Goal: Task Accomplishment & Management: Complete application form

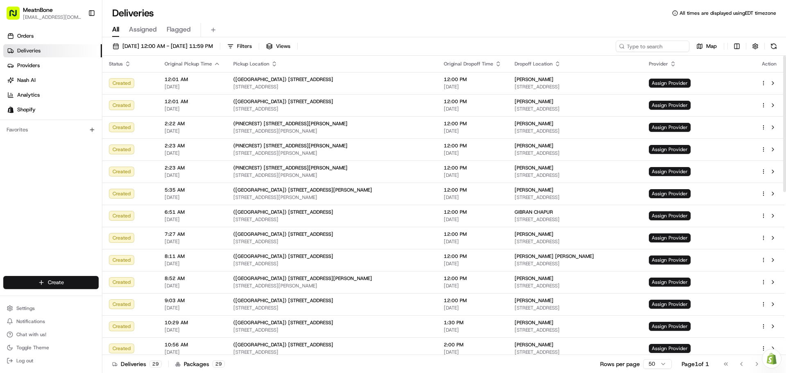
click at [63, 286] on html "MeatnBone [EMAIL_ADDRESS][DOMAIN_NAME] Toggle Sidebar Orders Deliveries Provide…" at bounding box center [393, 186] width 786 height 373
click at [122, 293] on link "Delivery" at bounding box center [147, 297] width 91 height 15
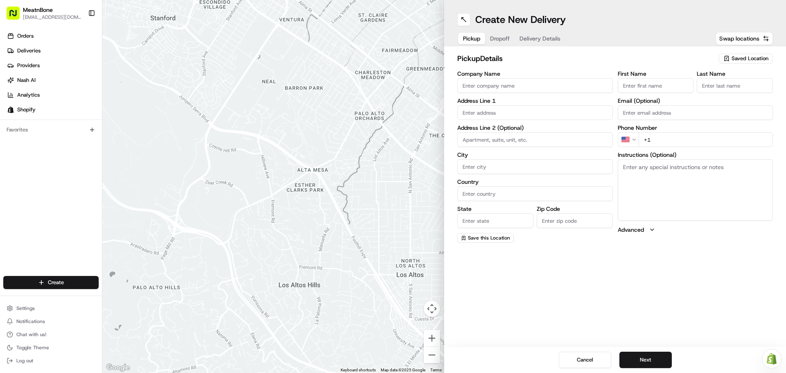
click at [659, 86] on input "First Name" at bounding box center [656, 85] width 76 height 15
type input "[PERSON_NAME]"
type input "Meat N Bone"
type input "[STREET_ADDRESS][PERSON_NAME]"
type input "[GEOGRAPHIC_DATA]"
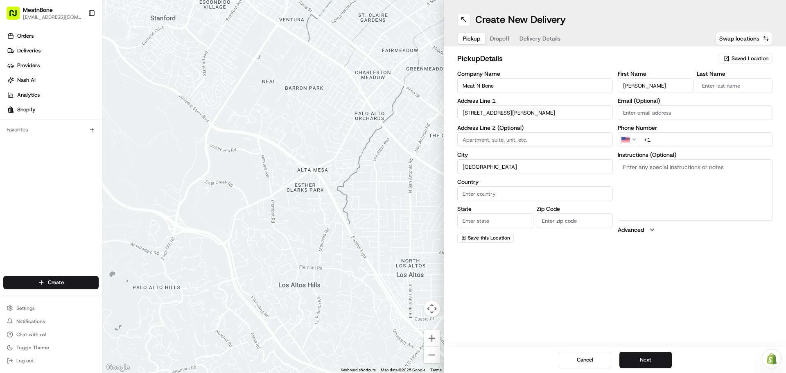
type input "[GEOGRAPHIC_DATA]"
type input "FL"
type input "33156"
type input "[PERSON_NAME]"
type input "[EMAIL_ADDRESS][DOMAIN_NAME]"
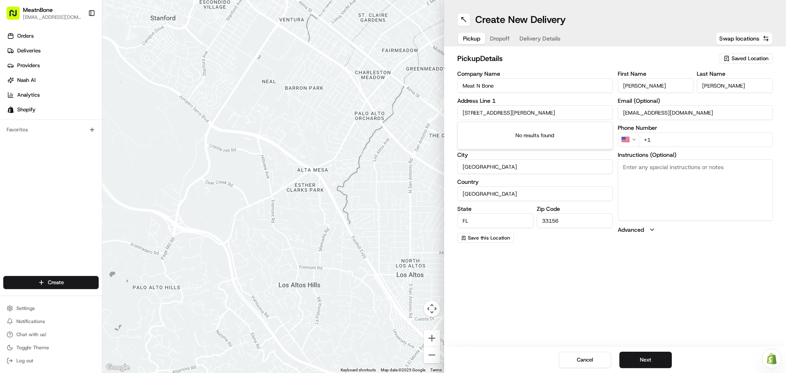
click at [664, 139] on input "+1" at bounding box center [706, 139] width 135 height 15
type input "[PHONE_NUMBER]"
click at [655, 355] on button "Next" at bounding box center [645, 360] width 52 height 16
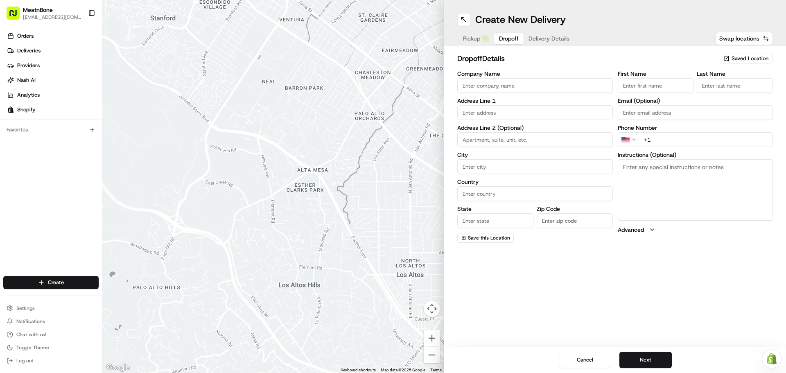
click at [750, 60] on span "Saved Location" at bounding box center [750, 58] width 37 height 7
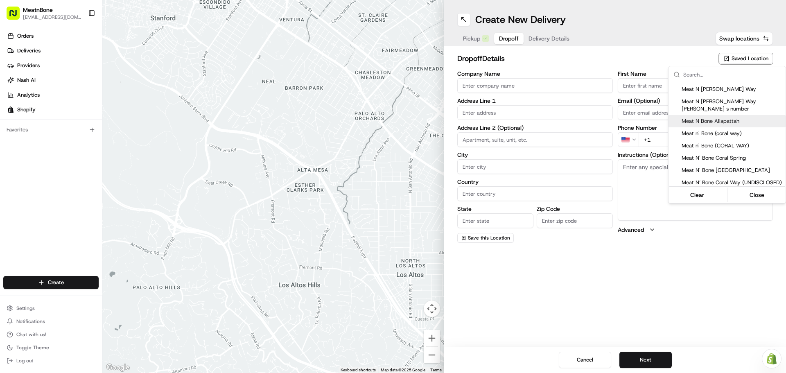
click at [717, 118] on span "Meat N Bone Allapattah" at bounding box center [732, 121] width 101 height 7
type input "Meat N Bone Allapattah"
type input "[STREET_ADDRESS]"
type input "[GEOGRAPHIC_DATA]"
type input "US"
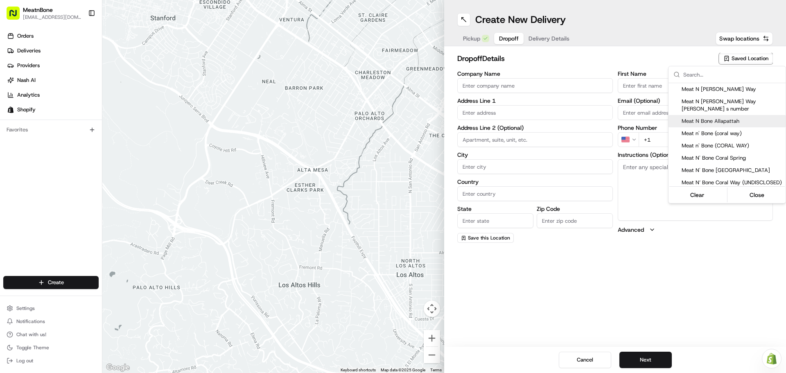
type input "FL"
type input "33142"
type input "[PHONE_NUMBER]"
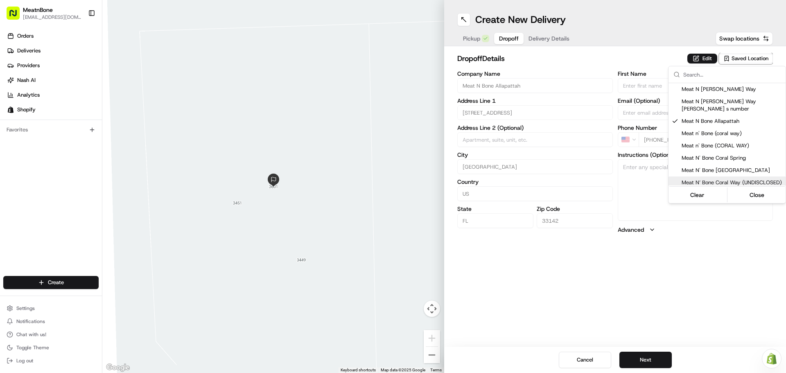
click at [765, 188] on div "Clear Close" at bounding box center [726, 195] width 115 height 15
click at [762, 189] on button "Close" at bounding box center [757, 194] width 56 height 11
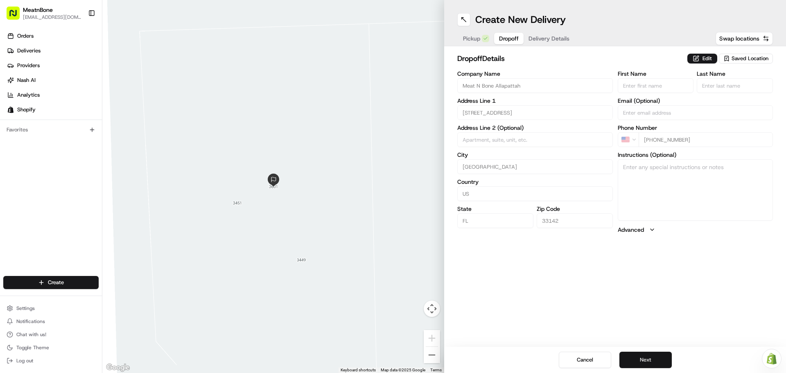
click at [653, 359] on button "Next" at bounding box center [645, 360] width 52 height 16
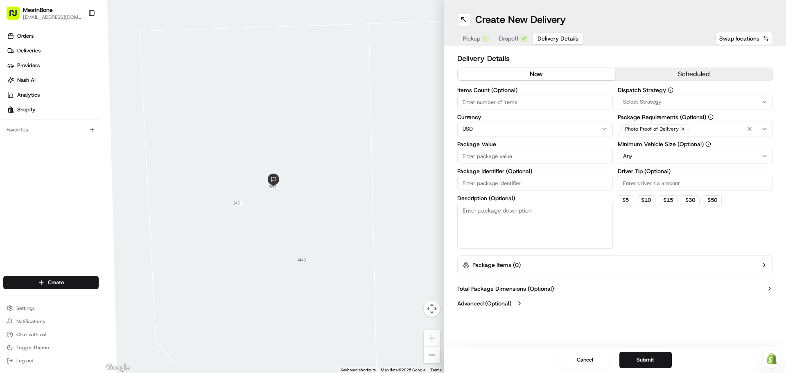
click at [533, 103] on input "Items Count (Optional)" at bounding box center [535, 102] width 156 height 15
type input "15"
click at [506, 159] on input "Package Value" at bounding box center [535, 156] width 156 height 15
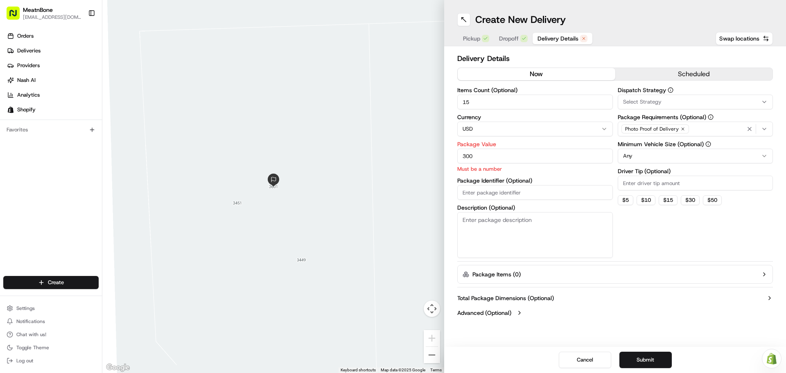
type input "300"
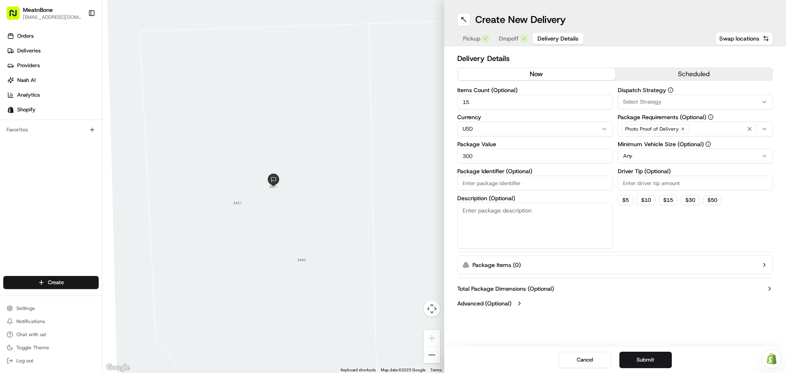
click at [498, 192] on div "Items Count (Optional) 15 Currency USD Package Value 300 Package Identifier (Op…" at bounding box center [535, 167] width 156 height 161
paste input "T10574"
type input "T10574"
drag, startPoint x: 483, startPoint y: 153, endPoint x: 440, endPoint y: 153, distance: 43.0
click at [441, 154] on div "To navigate the map with touch gestures double-tap and hold your finger on the …" at bounding box center [444, 186] width 684 height 373
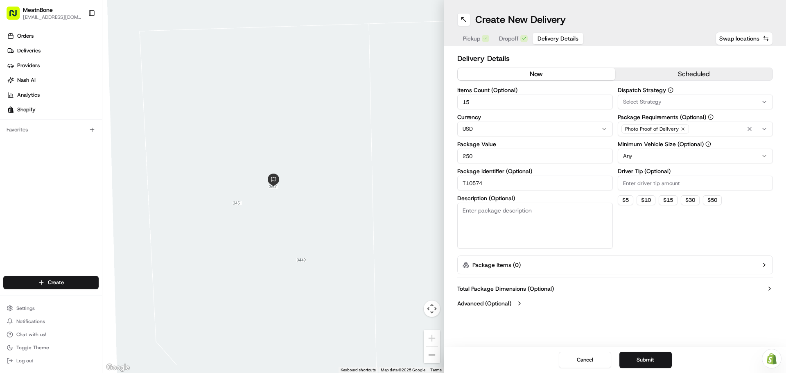
type input "250"
click at [637, 225] on div "Dispatch Strategy Select Strategy Package Requirements (Optional) Photo Proof o…" at bounding box center [696, 167] width 156 height 161
click at [700, 128] on div "Photo Proof of Delivery" at bounding box center [695, 129] width 151 height 12
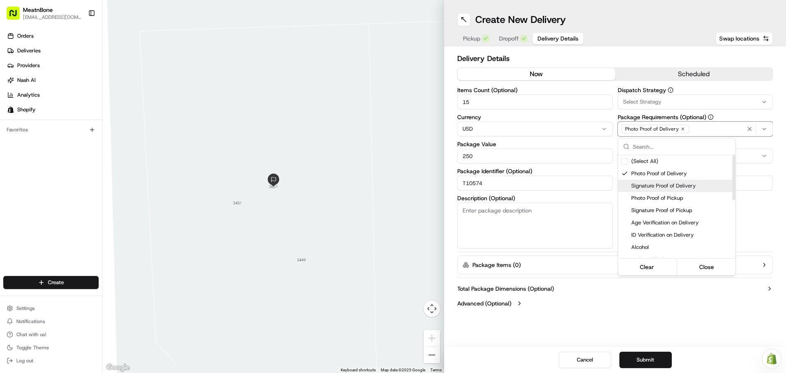
click at [661, 185] on span "Signature Proof of Delivery" at bounding box center [681, 185] width 101 height 7
click at [678, 199] on span "Photo Proof of Pickup" at bounding box center [681, 197] width 101 height 7
click at [709, 268] on button "Close" at bounding box center [707, 266] width 56 height 11
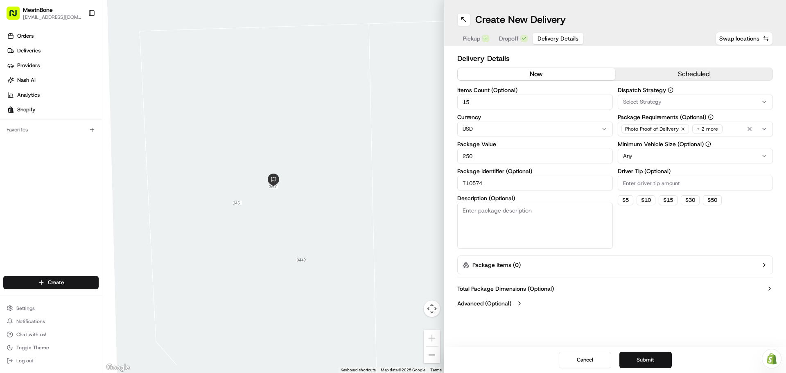
click at [644, 357] on button "Submit" at bounding box center [645, 360] width 52 height 16
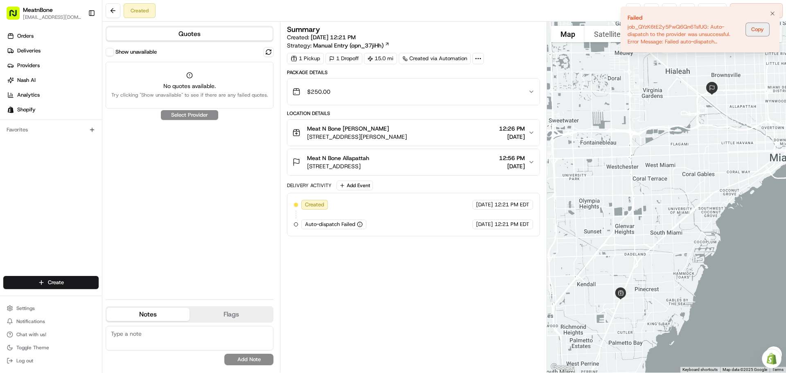
click at [753, 30] on button "Copy" at bounding box center [757, 29] width 23 height 13
click at [198, 118] on div "Show unavailable No quotes available. Try clicking "Show unavailable" to see if…" at bounding box center [190, 170] width 168 height 246
click at [198, 114] on div "Show unavailable No quotes available. Try clicking "Show unavailable" to see if…" at bounding box center [190, 170] width 168 height 246
click at [108, 52] on button "Show unavailable" at bounding box center [110, 52] width 8 height 8
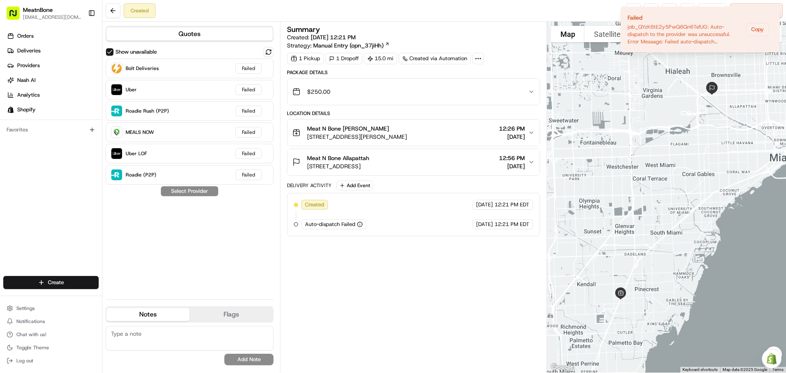
click at [205, 188] on div "Show unavailable Bolt Deliveries Failed Uber Failed Roadie Rush (P2P) Failed ME…" at bounding box center [190, 170] width 168 height 246
click at [359, 251] on div "Summary Created: [DATE] 12:21 PM Strategy: Manual Entry (opn_37jiHh) 1 Pickup 1…" at bounding box center [413, 197] width 253 height 343
click at [774, 14] on icon "Notifications (F8)" at bounding box center [772, 13] width 7 height 7
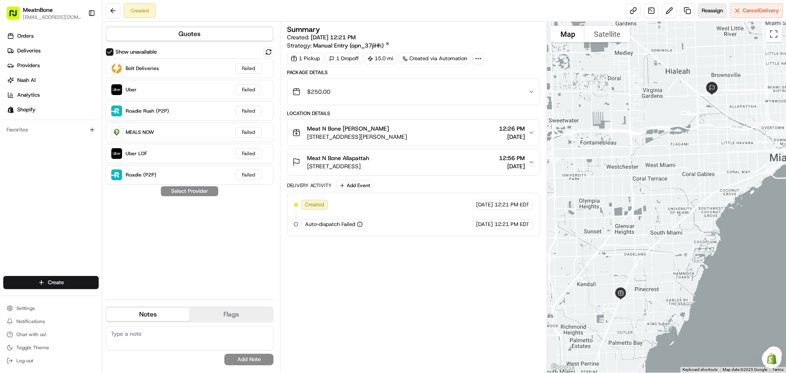
click at [717, 11] on span "Reassign" at bounding box center [712, 10] width 21 height 7
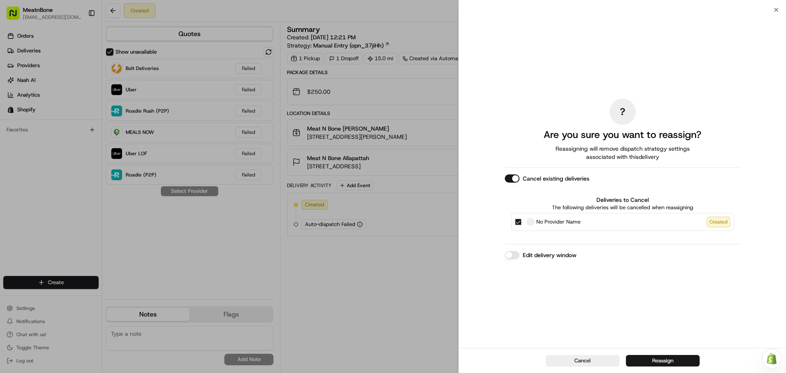
click at [512, 179] on button "Cancel existing deliveries" at bounding box center [512, 178] width 15 height 8
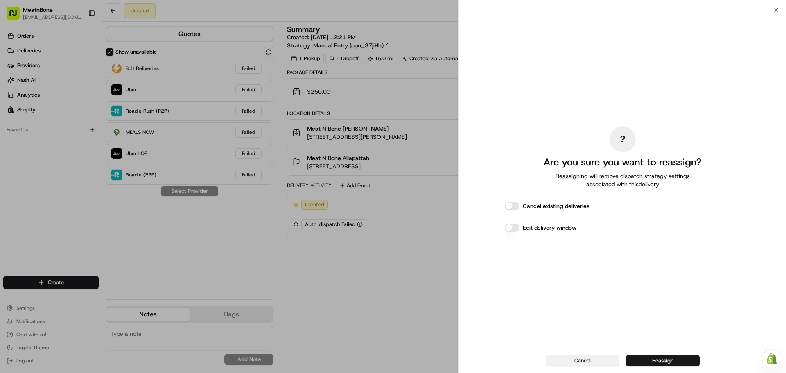
click at [595, 362] on button "Cancel" at bounding box center [583, 360] width 74 height 11
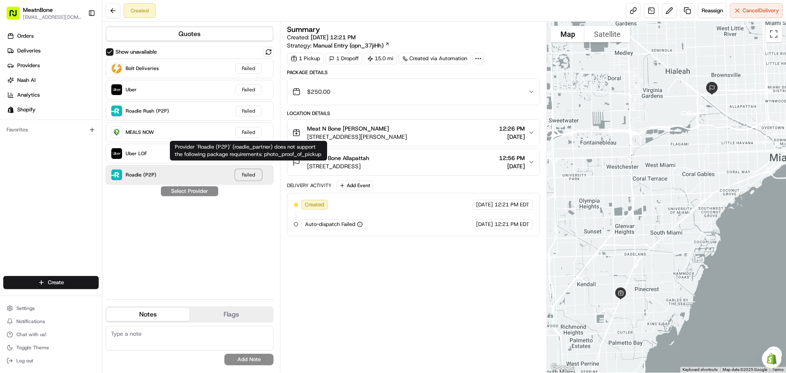
click at [255, 176] on div "Failed" at bounding box center [248, 174] width 26 height 11
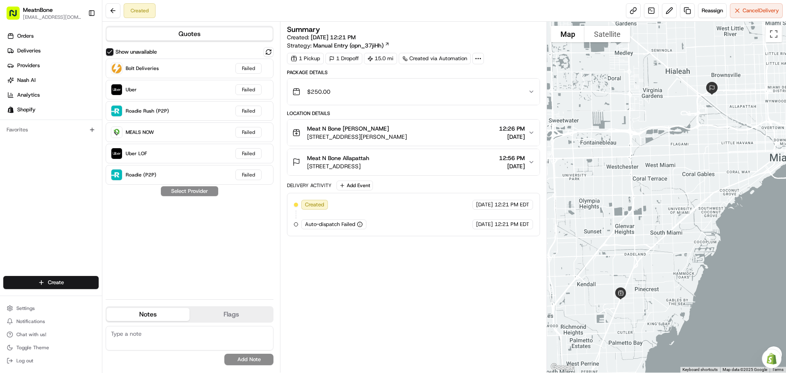
click at [243, 252] on div "Show unavailable Bolt Deliveries Failed Uber Failed Roadie Rush (P2P) Failed ME…" at bounding box center [190, 170] width 168 height 246
click at [758, 14] on span "Cancel Delivery" at bounding box center [761, 10] width 36 height 7
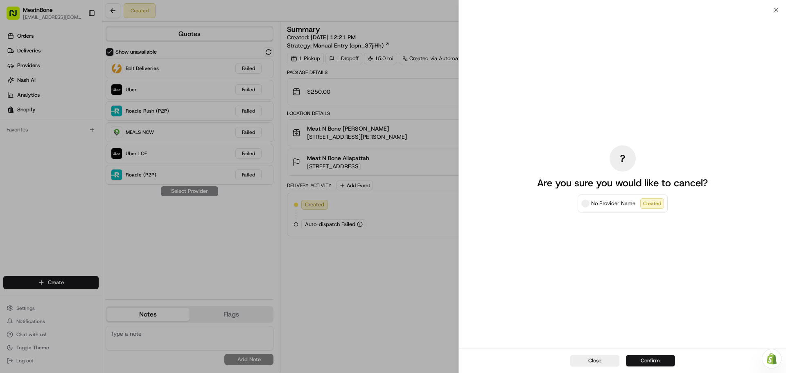
click at [642, 359] on button "Confirm" at bounding box center [650, 360] width 49 height 11
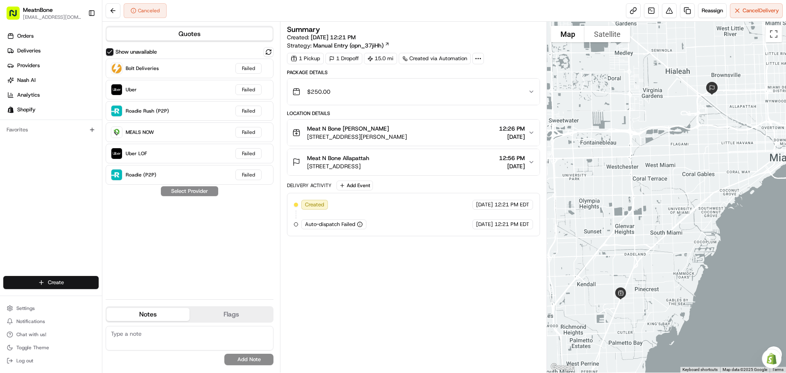
click at [69, 284] on html "MeatnBone [EMAIL_ADDRESS][DOMAIN_NAME] Toggle Sidebar Orders Deliveries Provide…" at bounding box center [393, 186] width 786 height 373
click at [132, 301] on link "Delivery" at bounding box center [147, 297] width 91 height 15
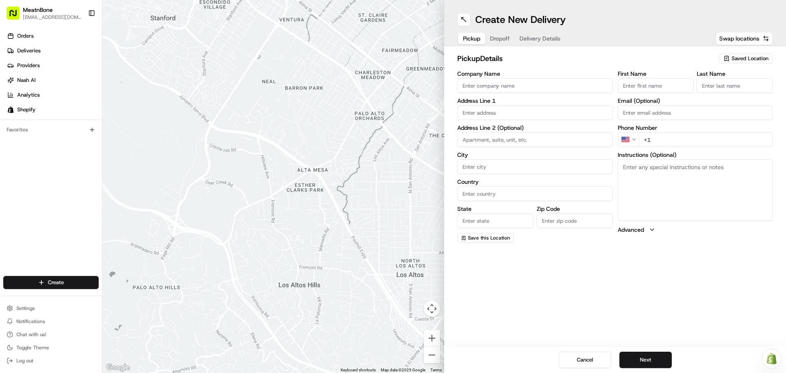
click at [630, 85] on input "First Name" at bounding box center [656, 85] width 76 height 15
type input "[PERSON_NAME]"
type input "Meat N Bone"
type input "[STREET_ADDRESS][PERSON_NAME]"
type input "[GEOGRAPHIC_DATA]"
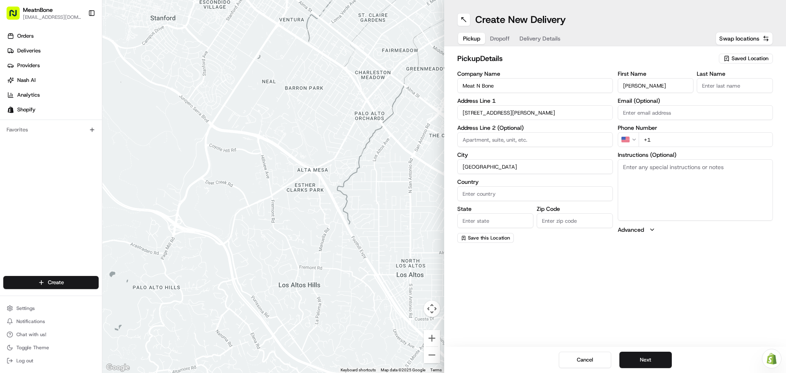
type input "[GEOGRAPHIC_DATA]"
type input "FL"
type input "33156"
type input "[PERSON_NAME]"
type input "[EMAIL_ADDRESS][DOMAIN_NAME]"
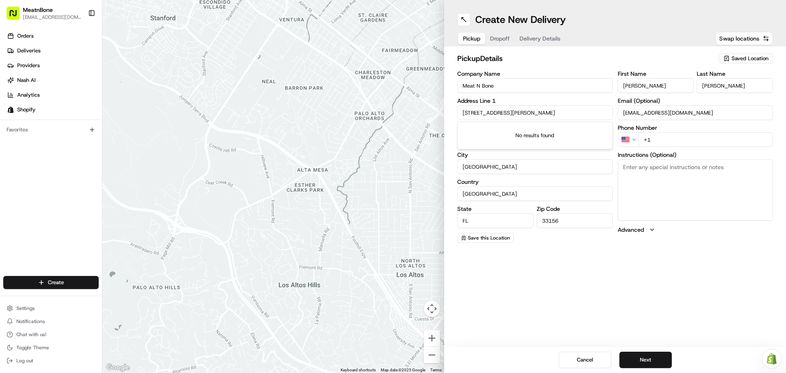
click at [667, 138] on input "+1" at bounding box center [706, 139] width 135 height 15
type input "[PHONE_NUMBER]"
click at [657, 361] on button "Next" at bounding box center [645, 360] width 52 height 16
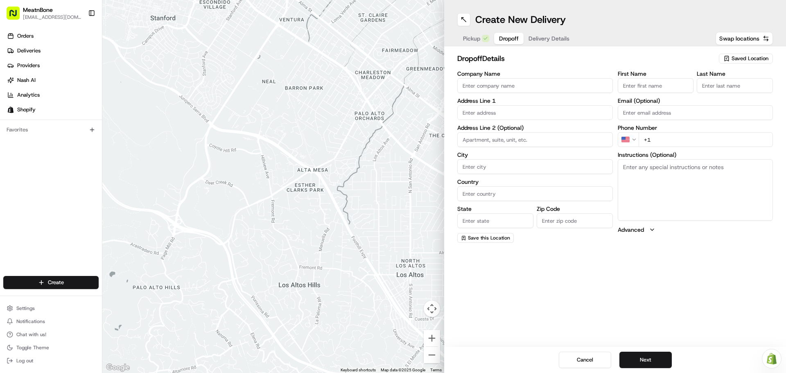
click at [738, 60] on span "Saved Location" at bounding box center [750, 58] width 37 height 7
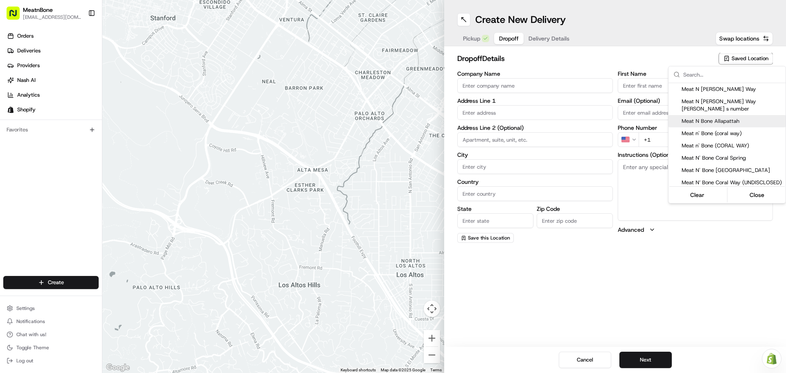
click at [726, 118] on span "Meat N Bone Allapattah" at bounding box center [732, 121] width 101 height 7
type input "Meat N Bone Allapattah"
type input "[STREET_ADDRESS]"
type input "[GEOGRAPHIC_DATA]"
type input "US"
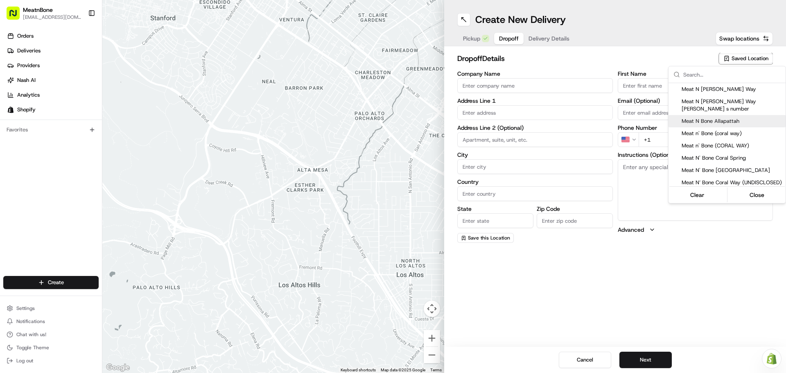
type input "FL"
type input "33142"
type input "[PHONE_NUMBER]"
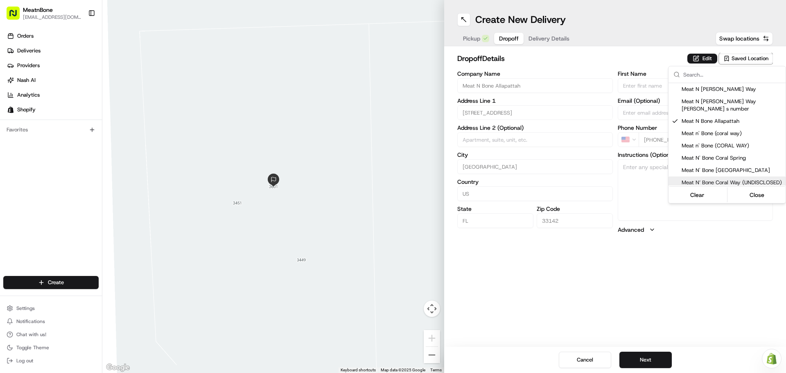
click at [644, 198] on html "MeatnBone [EMAIL_ADDRESS][DOMAIN_NAME] Toggle Sidebar Orders Deliveries Provide…" at bounding box center [393, 186] width 786 height 373
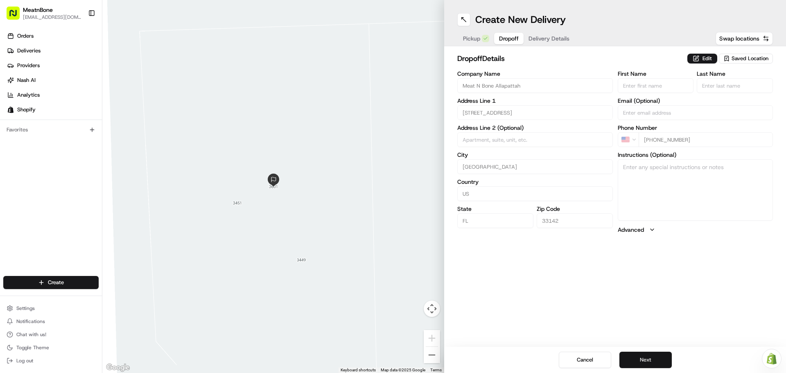
click at [644, 355] on button "Next" at bounding box center [645, 360] width 52 height 16
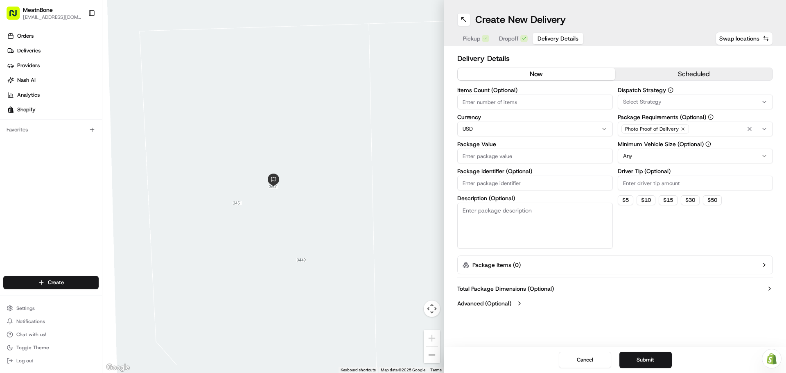
click at [699, 129] on div "Photo Proof of Delivery" at bounding box center [695, 129] width 151 height 12
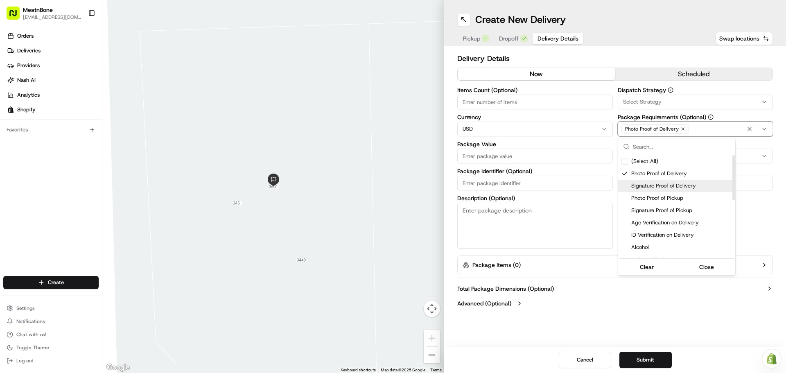
click at [669, 190] on div "Signature Proof of Delivery" at bounding box center [676, 186] width 117 height 12
click at [697, 264] on button "Close" at bounding box center [707, 266] width 56 height 11
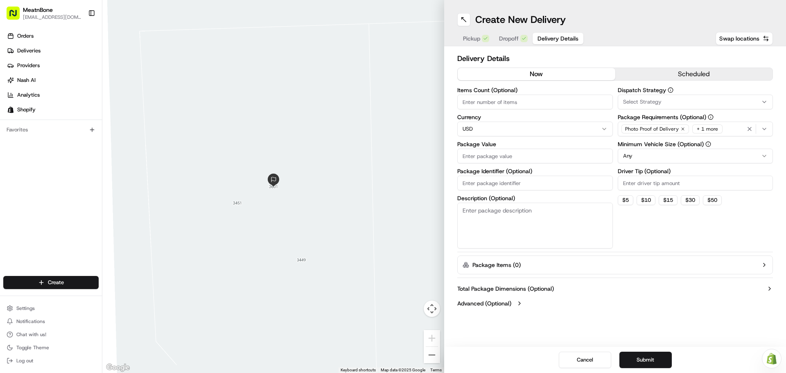
click at [510, 103] on input "Items Count (Optional)" at bounding box center [535, 102] width 156 height 15
type input "15"
click at [503, 160] on input "Package Value" at bounding box center [535, 156] width 156 height 15
type input "250"
click at [506, 183] on input "Package Identifier (Optional)" at bounding box center [535, 183] width 156 height 15
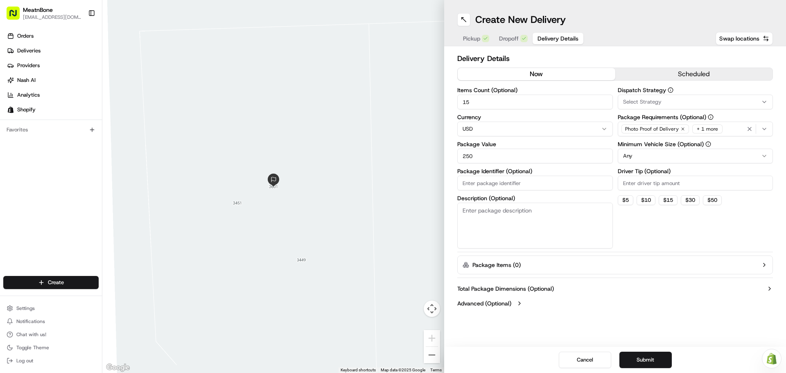
paste input "T10574"
click at [656, 355] on button "Submit" at bounding box center [645, 360] width 52 height 16
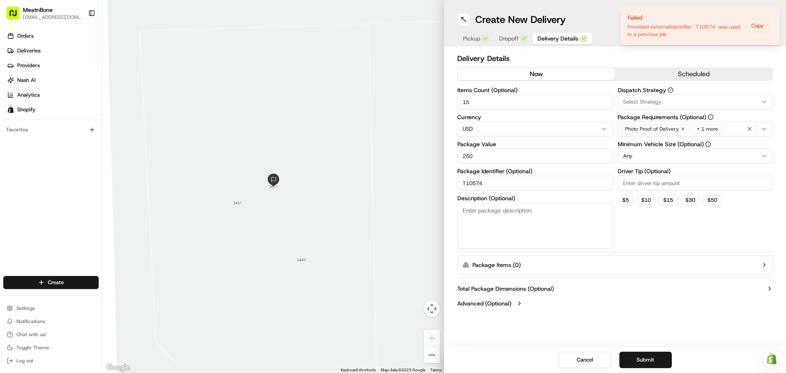
click at [556, 185] on input "T10574" at bounding box center [535, 183] width 156 height 15
type input "T10574_1"
click at [774, 14] on icon "Notifications (F8)" at bounding box center [772, 13] width 7 height 7
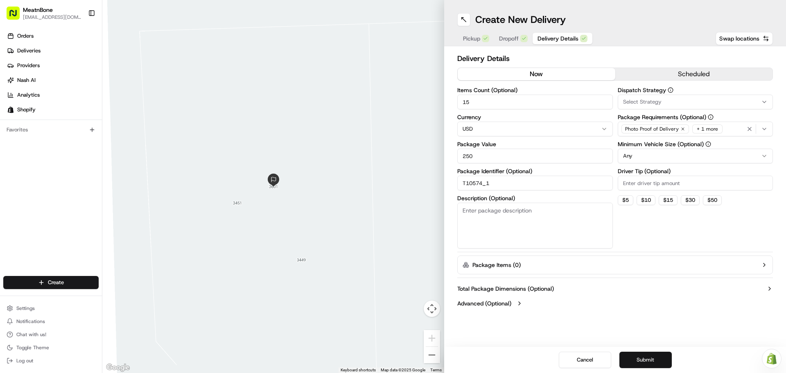
click at [644, 355] on button "Submit" at bounding box center [645, 360] width 52 height 16
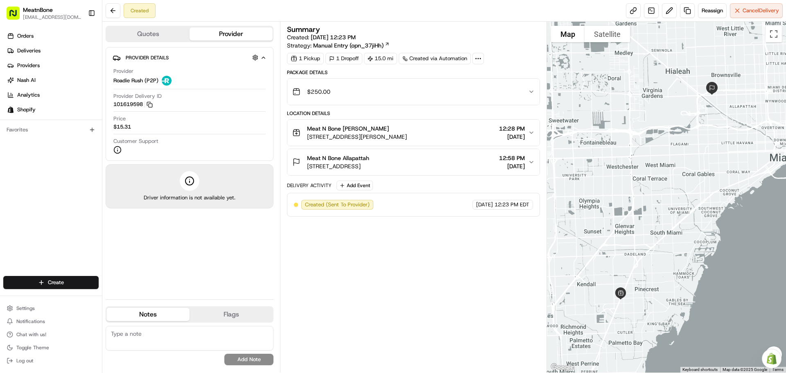
click at [479, 266] on div "Summary Created: [DATE] 12:23 PM Strategy: Manual Entry (opn_37jiHh) 1 Pickup 1…" at bounding box center [413, 197] width 253 height 343
click at [530, 90] on icon "button" at bounding box center [531, 91] width 7 height 7
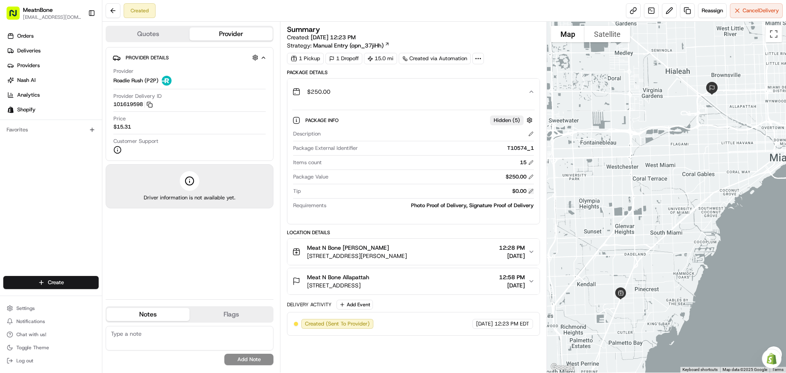
click at [531, 193] on button at bounding box center [531, 191] width 6 height 6
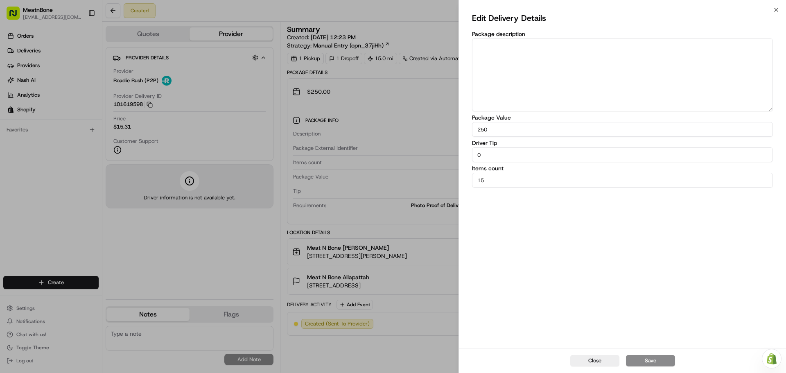
drag, startPoint x: 509, startPoint y: 153, endPoint x: 455, endPoint y: 154, distance: 54.1
click at [455, 154] on body "MeatnBone [EMAIL_ADDRESS][DOMAIN_NAME] Toggle Sidebar Orders Deliveries Provide…" at bounding box center [393, 186] width 786 height 373
type input "10"
click at [522, 226] on div "Edit Delivery Details Package description Package Value 250 Driver Tip 10 Items…" at bounding box center [622, 178] width 301 height 335
click at [646, 362] on button "Save" at bounding box center [650, 360] width 49 height 11
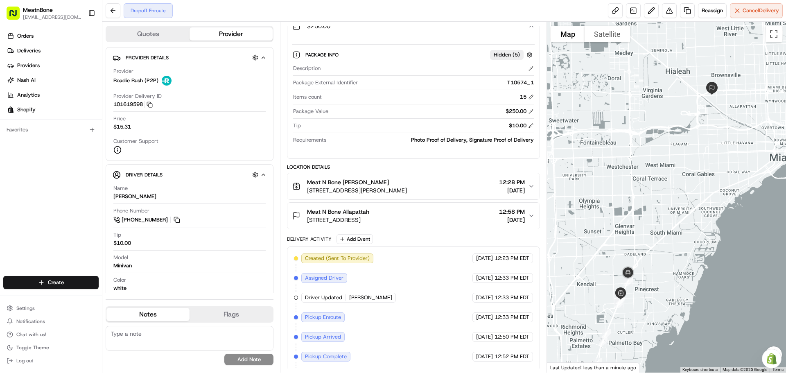
scroll to position [85, 0]
